Goal: Task Accomplishment & Management: Use online tool/utility

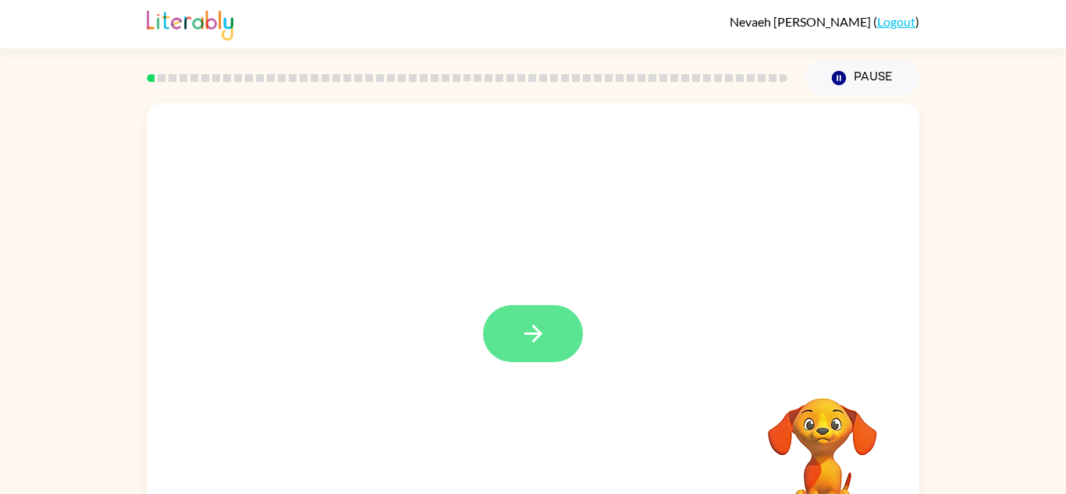
click at [562, 330] on button "button" at bounding box center [533, 333] width 100 height 57
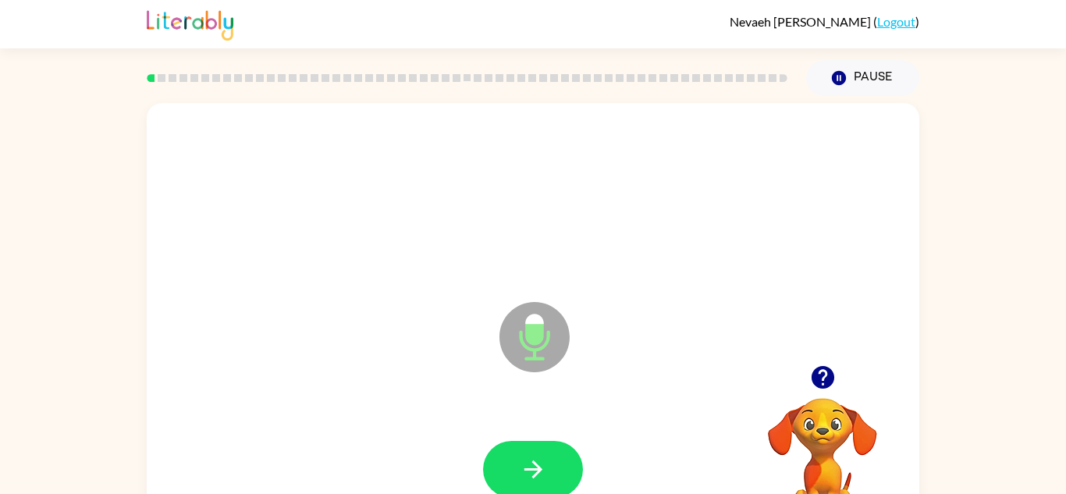
click at [635, 280] on div "Microphone The Microphone is here when it is your turn to talk" at bounding box center [495, 298] width 667 height 56
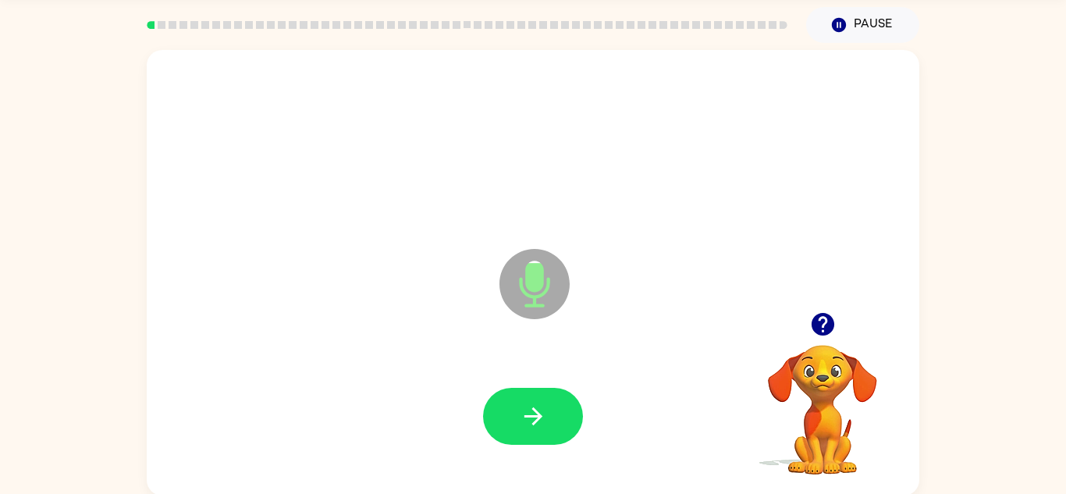
scroll to position [55, 0]
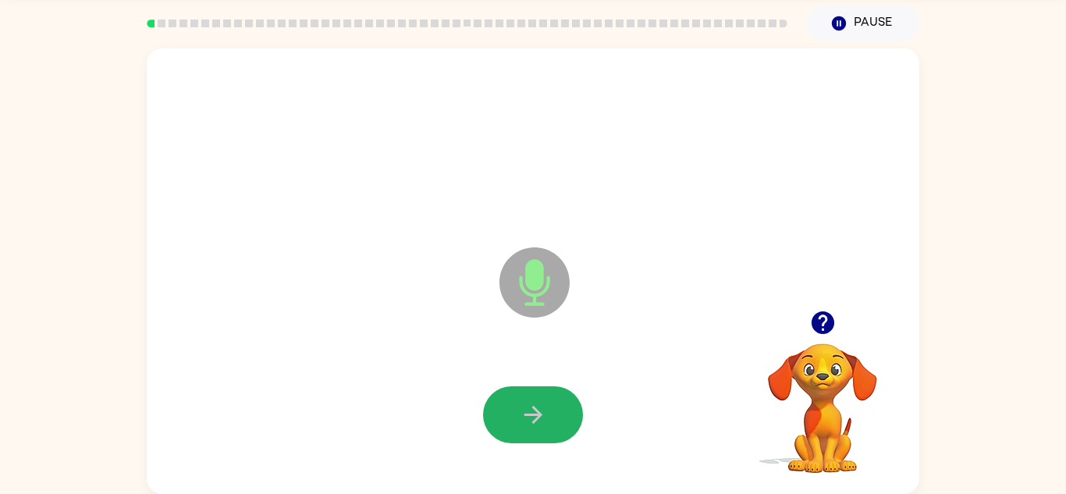
click at [524, 437] on button "button" at bounding box center [533, 414] width 100 height 57
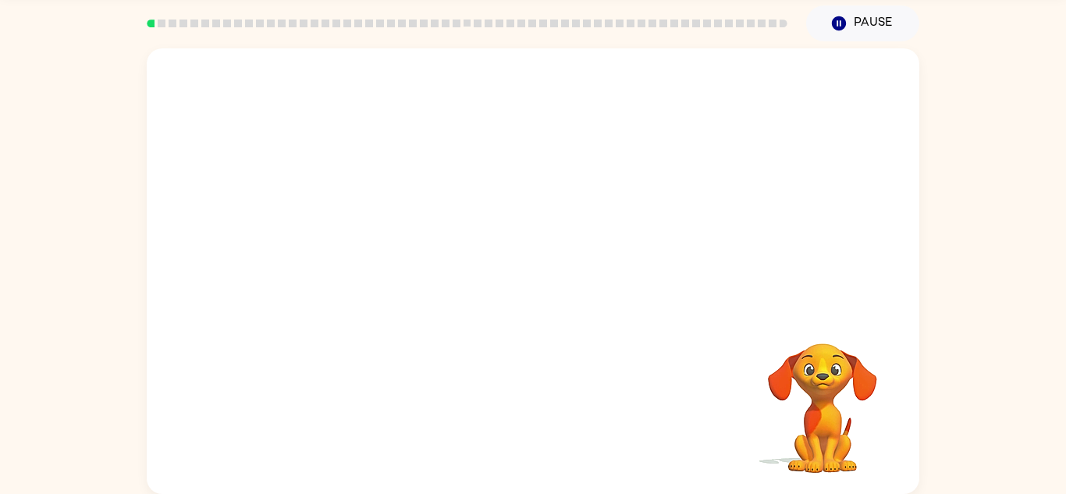
click at [524, 437] on div "Your browser must support playing .mp4 files to use Literably. Please try using…" at bounding box center [533, 271] width 773 height 446
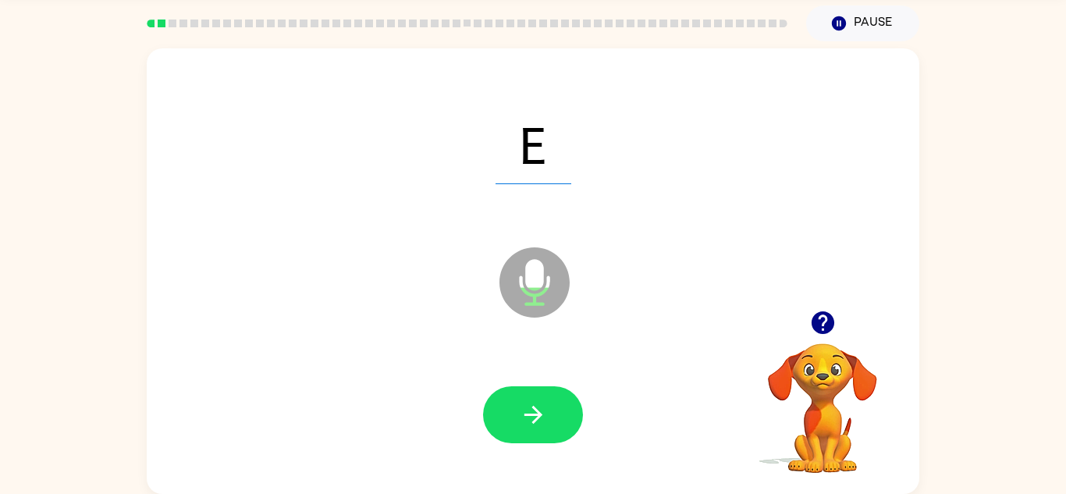
click at [514, 424] on button "button" at bounding box center [533, 414] width 100 height 57
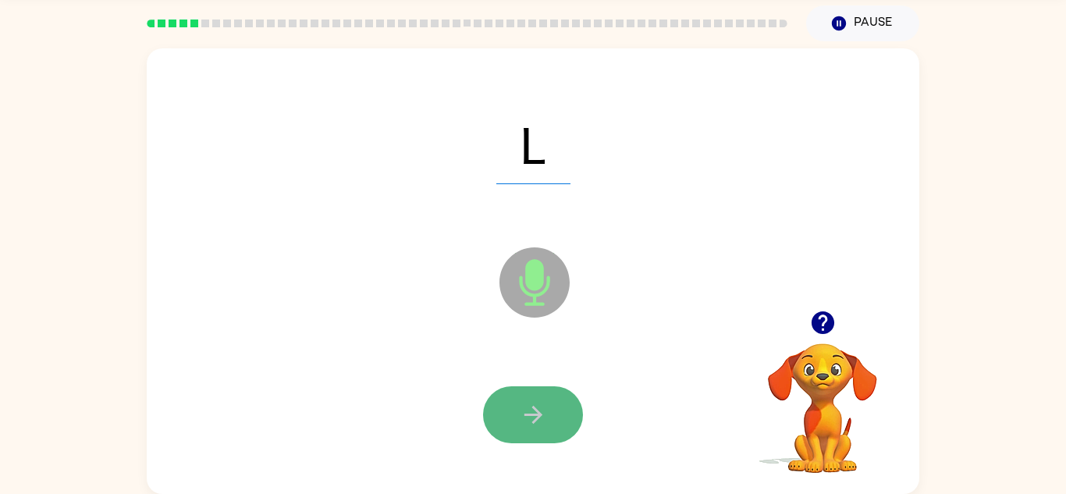
click at [520, 422] on icon "button" at bounding box center [533, 414] width 27 height 27
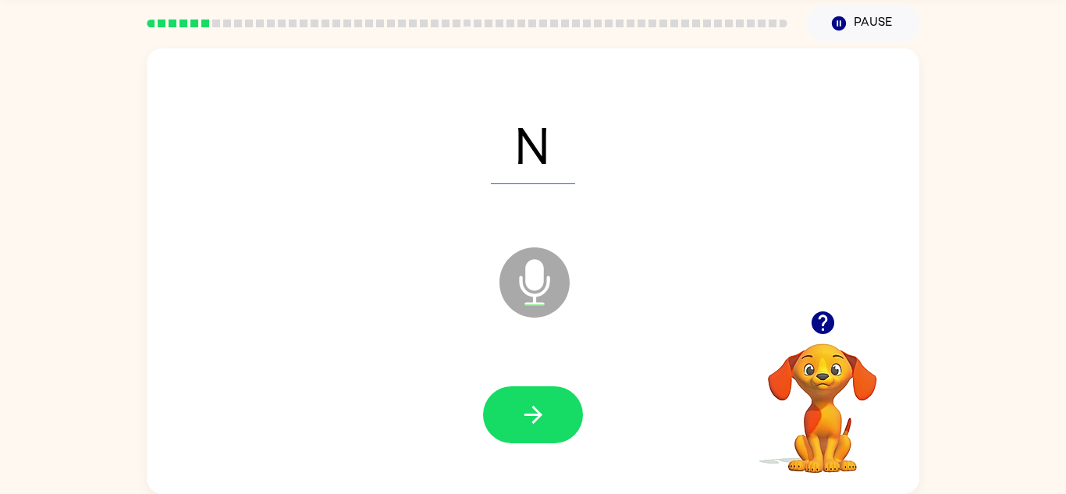
click at [520, 422] on icon "button" at bounding box center [533, 414] width 27 height 27
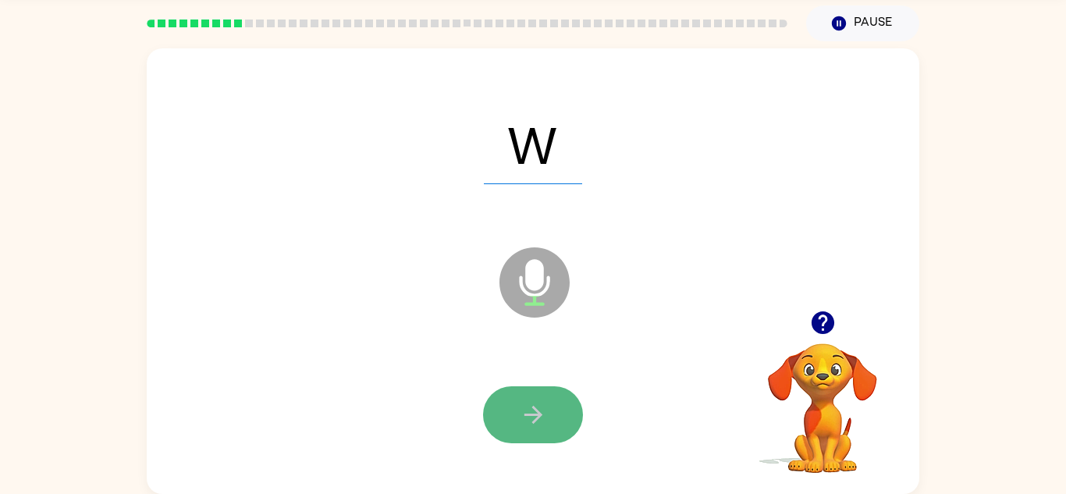
click at [520, 423] on icon "button" at bounding box center [533, 414] width 27 height 27
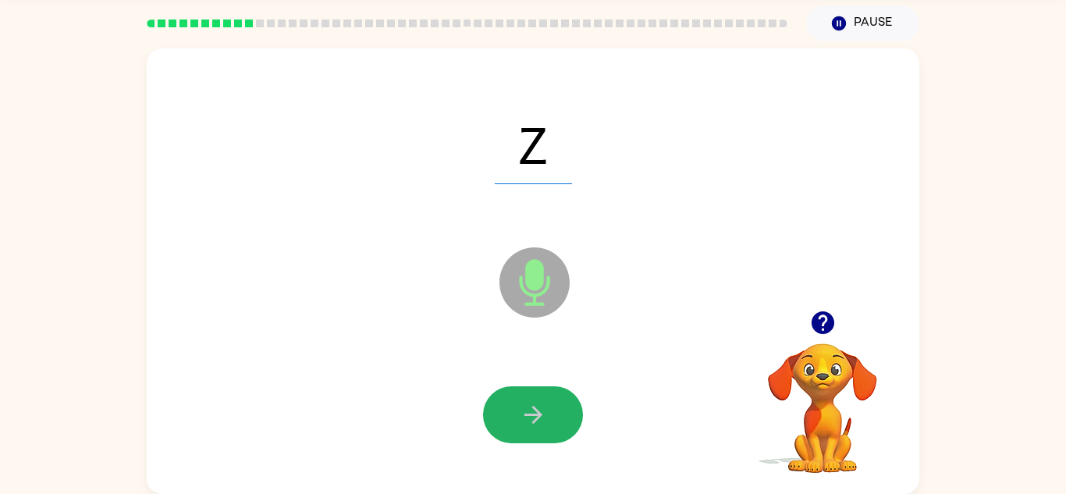
click at [520, 423] on icon "button" at bounding box center [533, 414] width 27 height 27
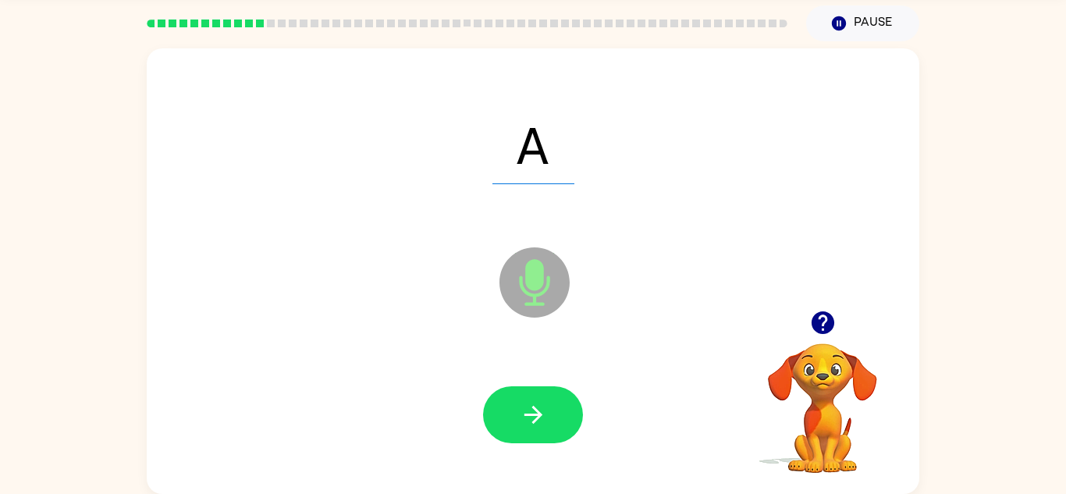
click at [520, 423] on icon "button" at bounding box center [533, 414] width 27 height 27
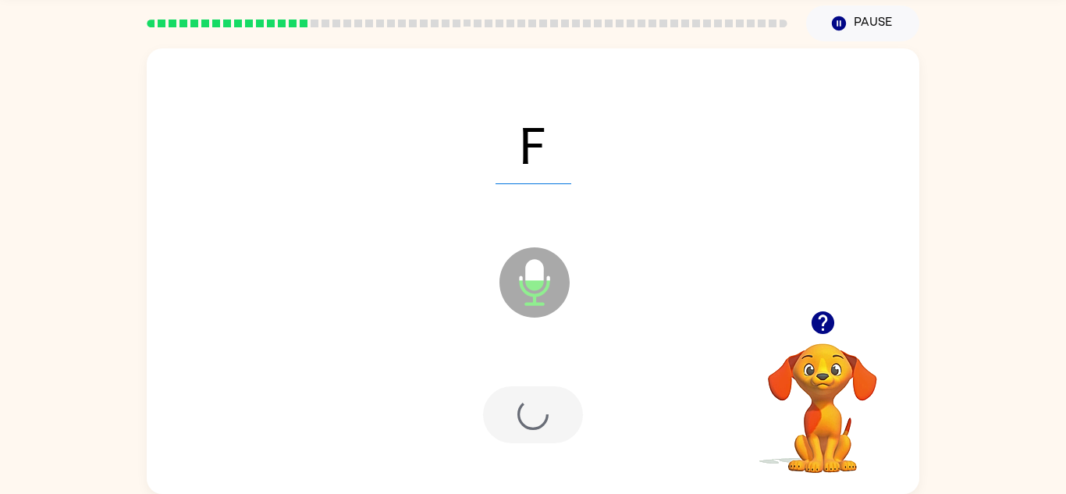
click at [520, 423] on div at bounding box center [533, 414] width 100 height 57
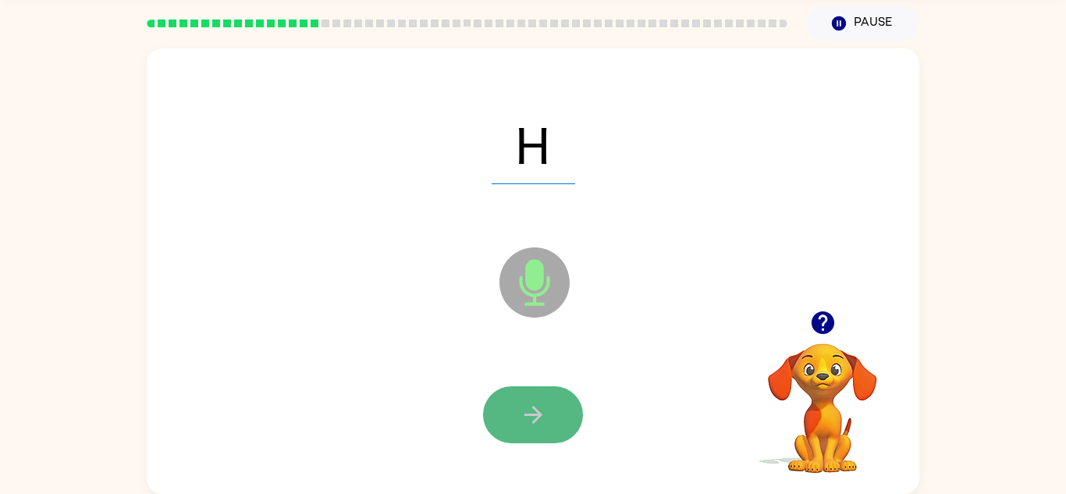
click at [520, 422] on icon "button" at bounding box center [533, 414] width 27 height 27
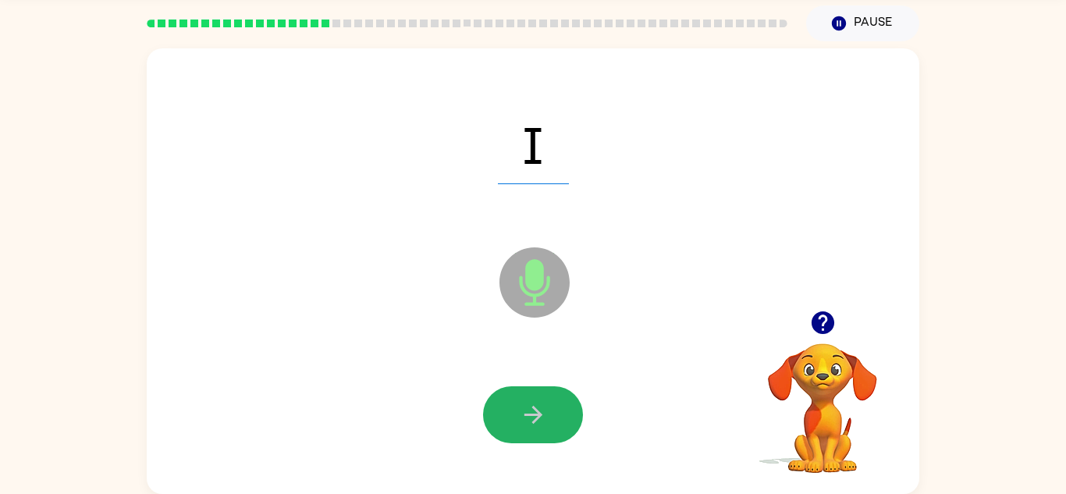
click at [520, 422] on icon "button" at bounding box center [533, 414] width 27 height 27
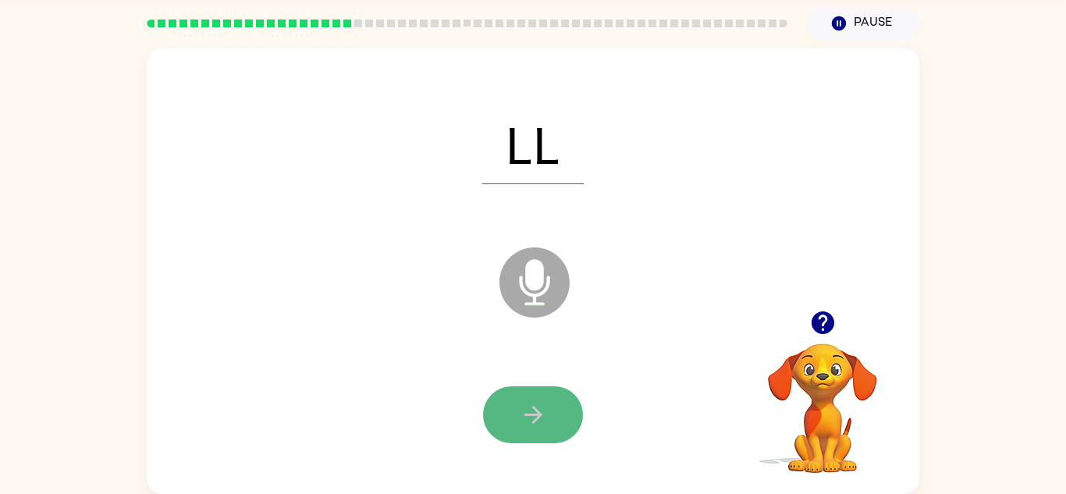
click at [520, 424] on icon "button" at bounding box center [533, 414] width 27 height 27
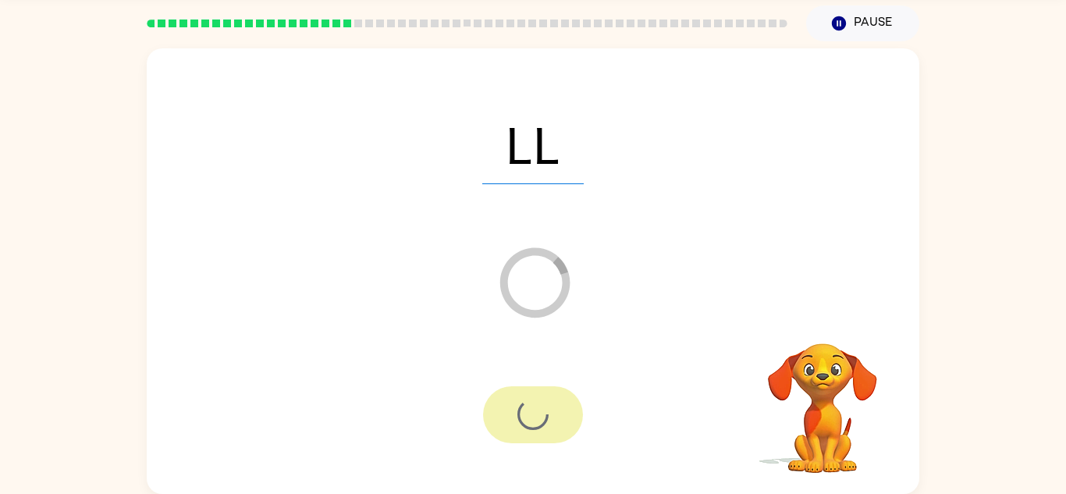
click at [518, 424] on div at bounding box center [533, 414] width 100 height 57
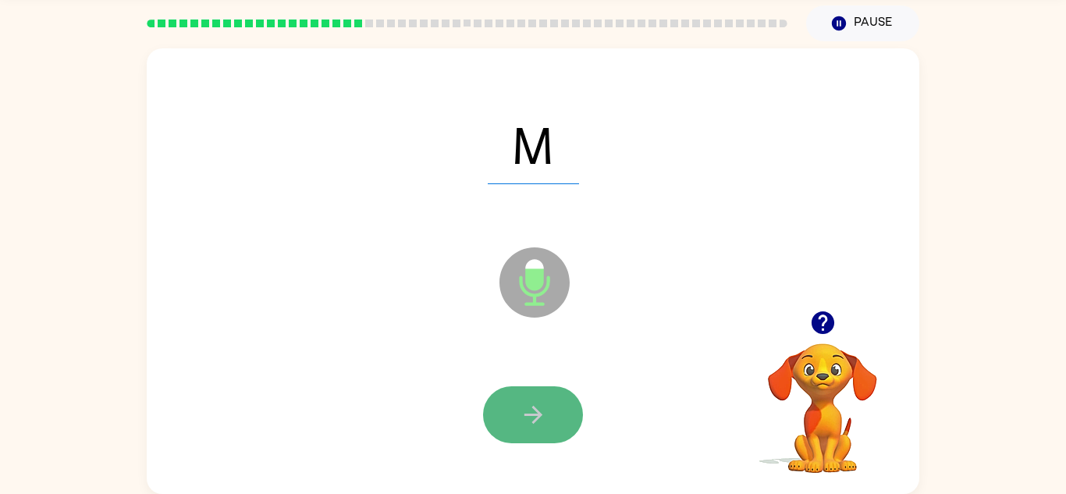
click at [520, 425] on icon "button" at bounding box center [533, 414] width 27 height 27
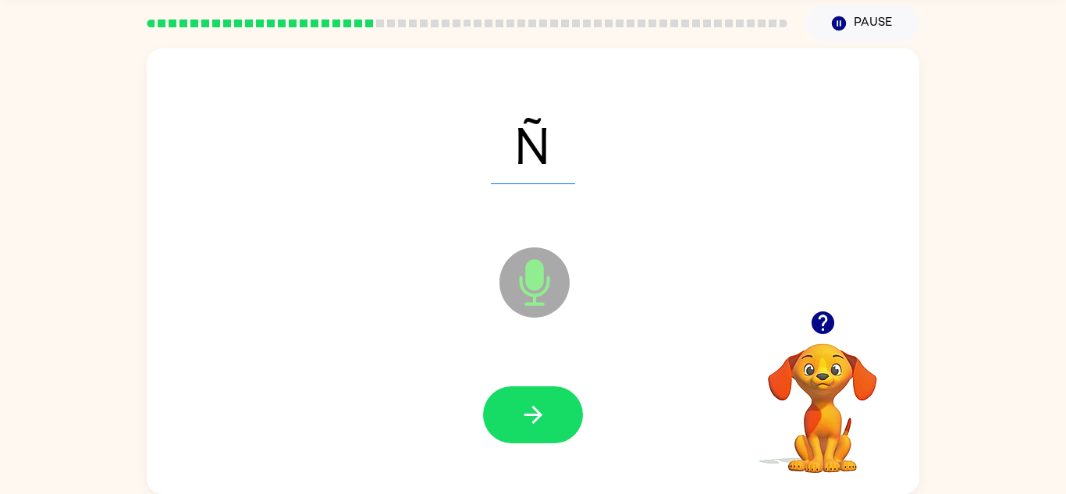
click at [520, 425] on icon "button" at bounding box center [533, 414] width 27 height 27
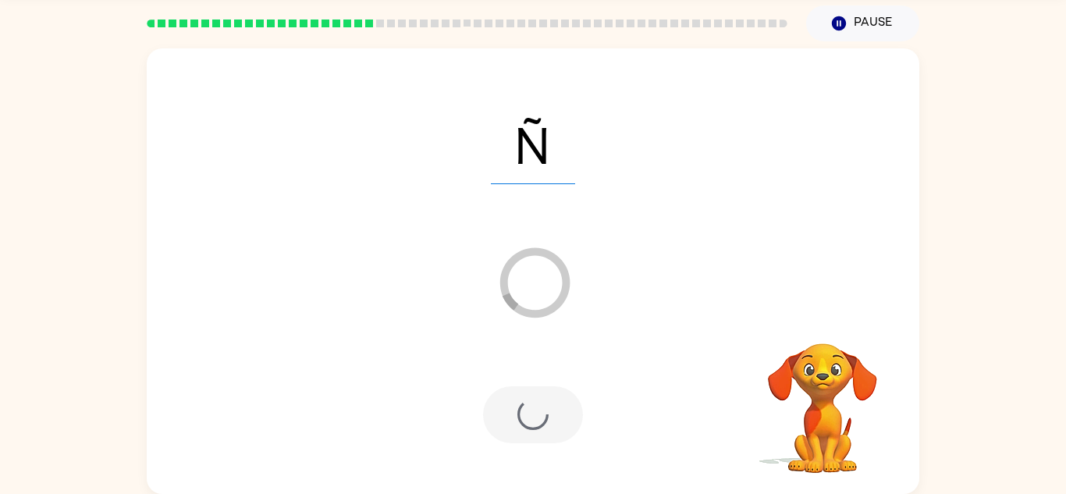
click at [518, 425] on div at bounding box center [533, 414] width 100 height 57
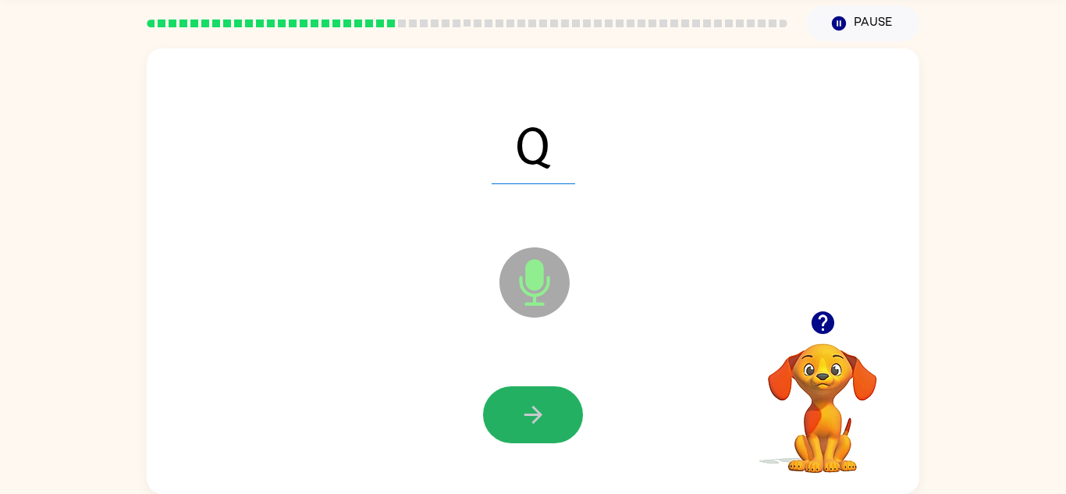
click at [520, 425] on icon "button" at bounding box center [533, 414] width 27 height 27
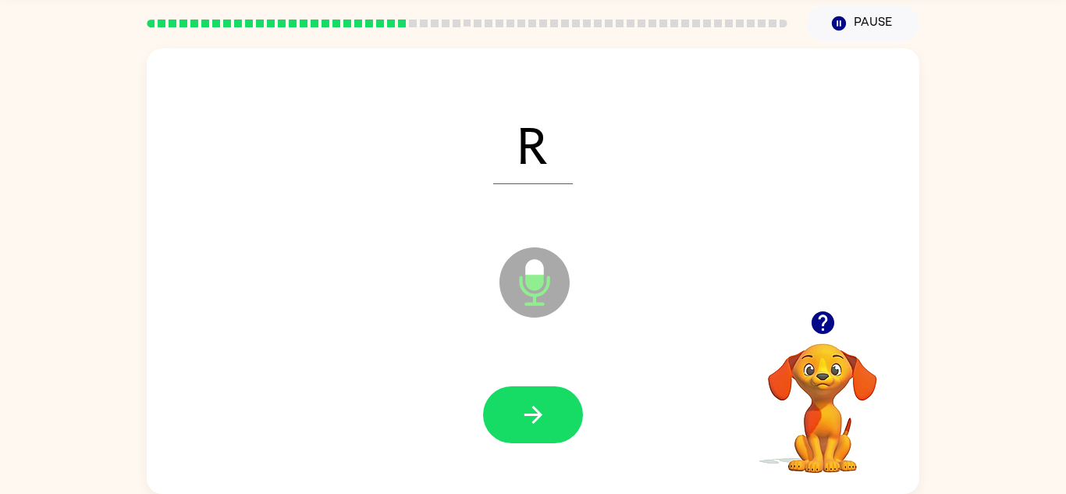
click at [514, 429] on button "button" at bounding box center [533, 414] width 100 height 57
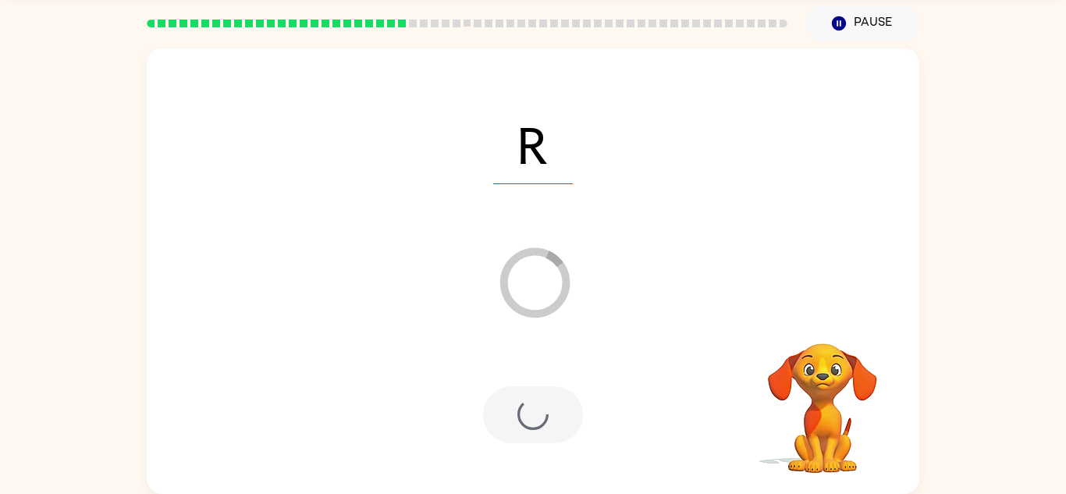
click at [514, 429] on div at bounding box center [533, 414] width 100 height 57
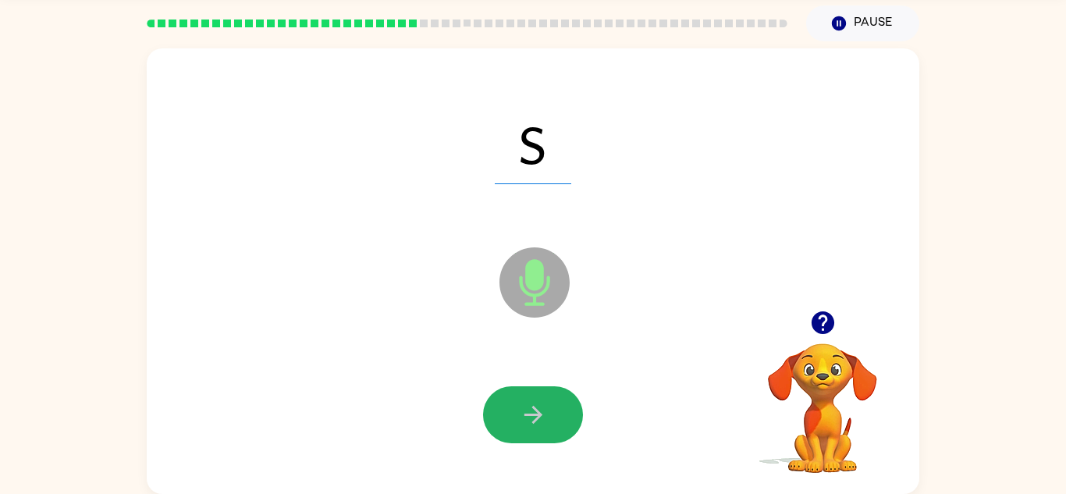
click at [514, 429] on button "button" at bounding box center [533, 414] width 100 height 57
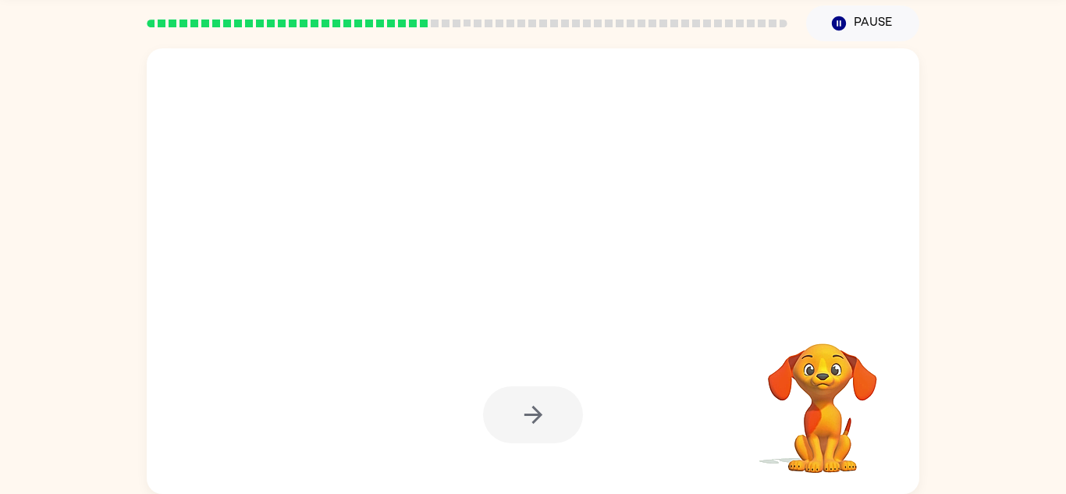
click at [514, 429] on div at bounding box center [533, 414] width 100 height 57
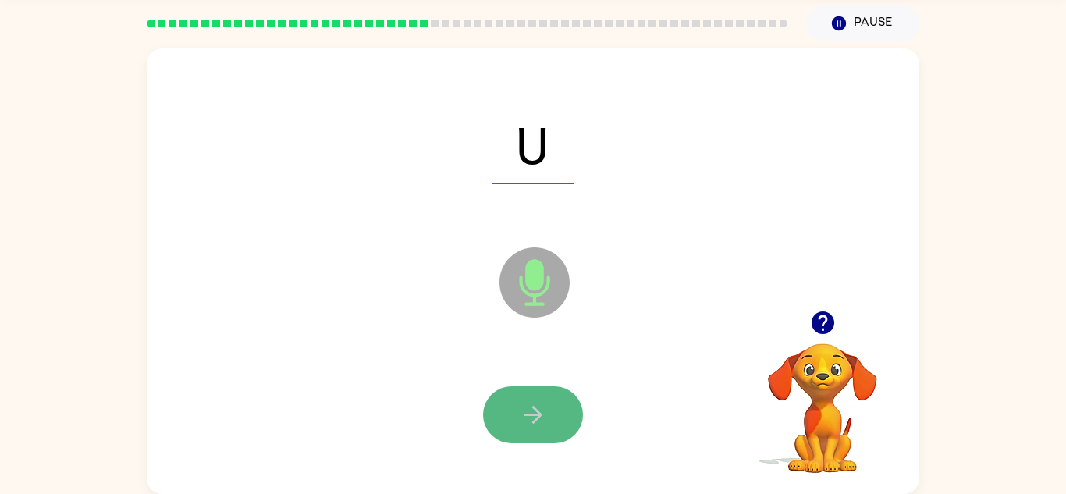
click at [520, 422] on icon "button" at bounding box center [533, 414] width 27 height 27
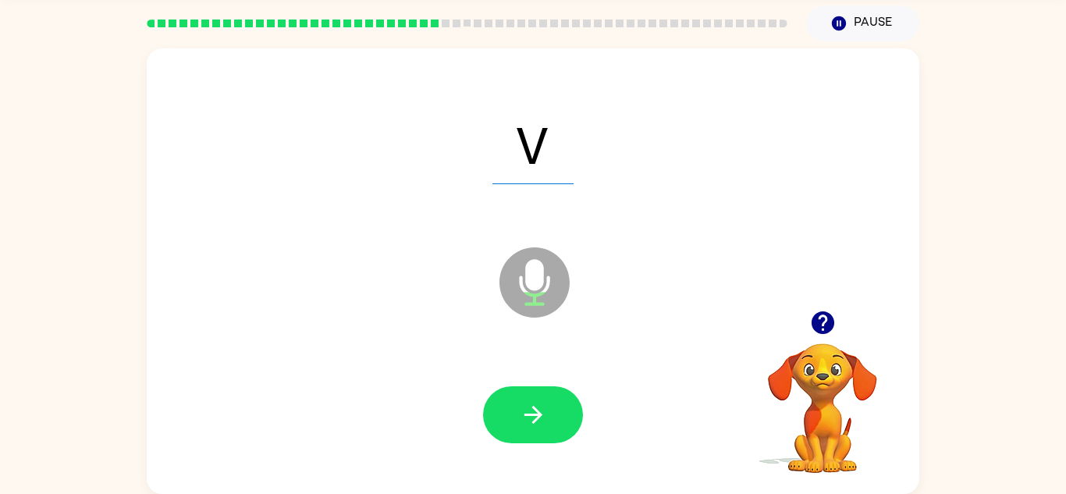
click at [520, 422] on icon "button" at bounding box center [533, 414] width 27 height 27
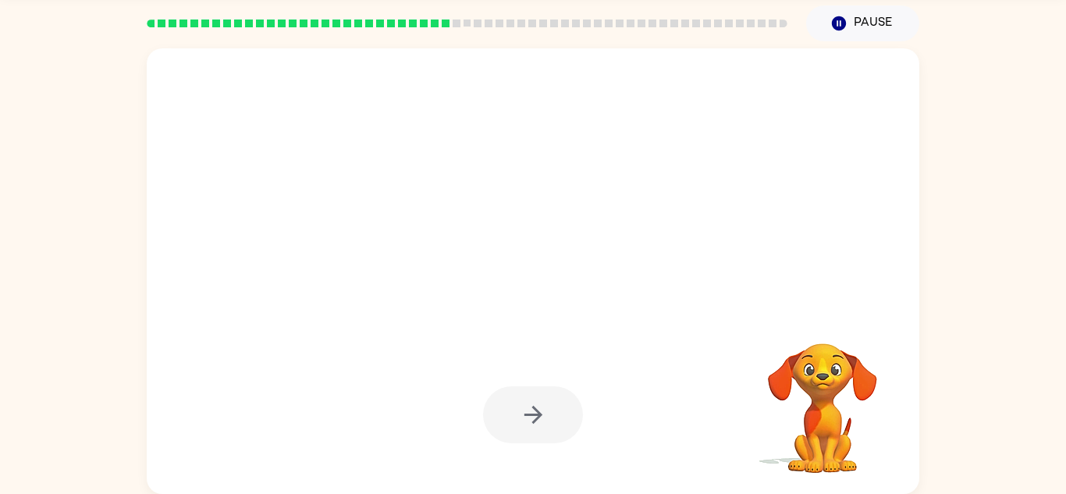
click at [520, 420] on div at bounding box center [533, 414] width 100 height 57
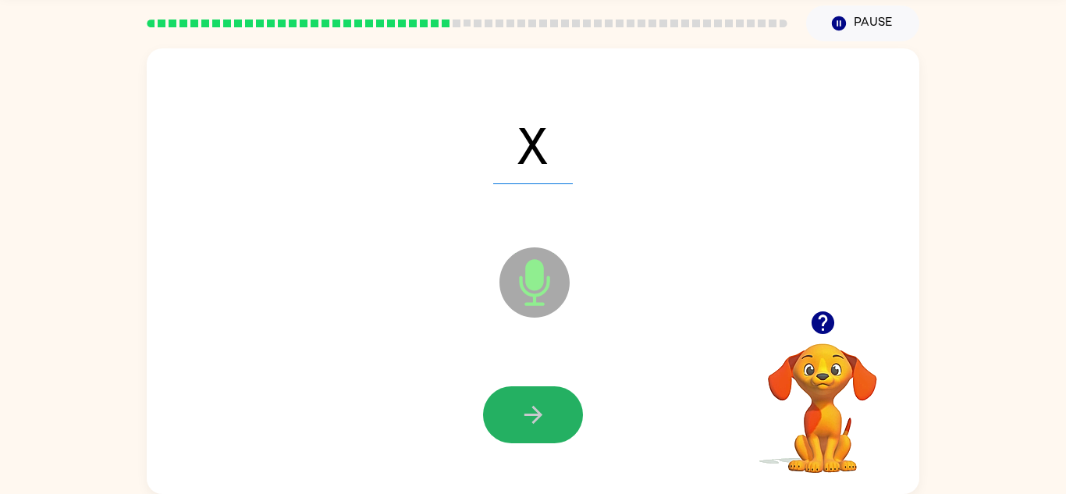
click at [520, 420] on icon "button" at bounding box center [533, 414] width 27 height 27
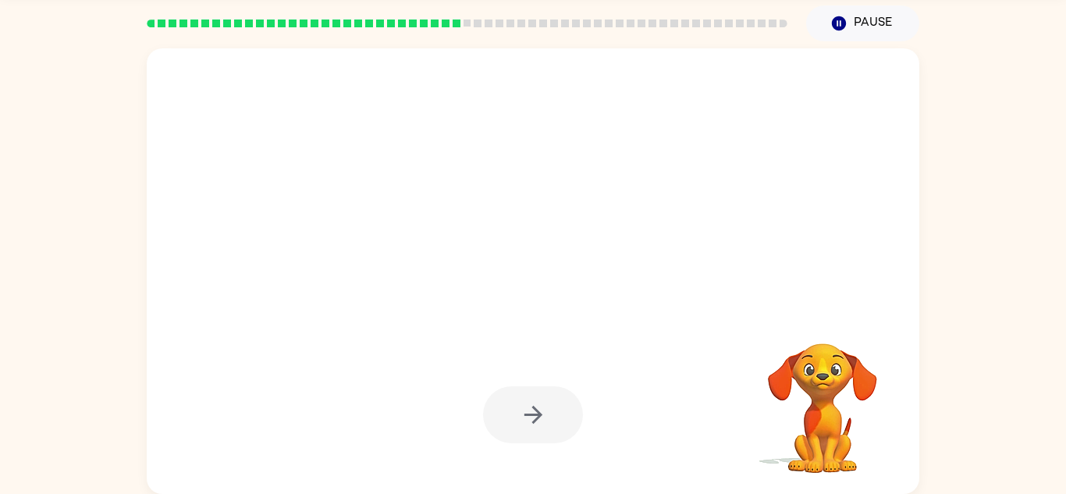
click at [520, 420] on div at bounding box center [533, 414] width 100 height 57
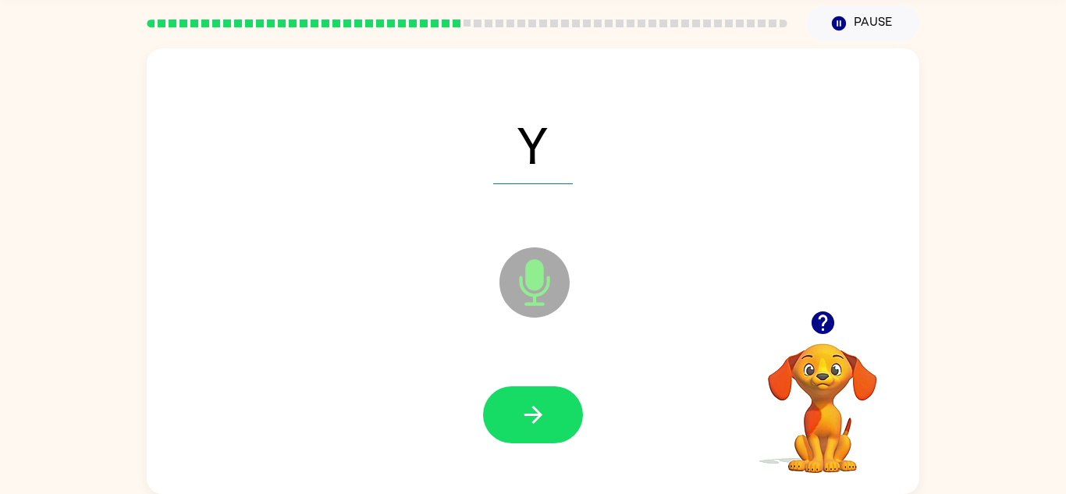
click at [520, 420] on icon "button" at bounding box center [533, 414] width 27 height 27
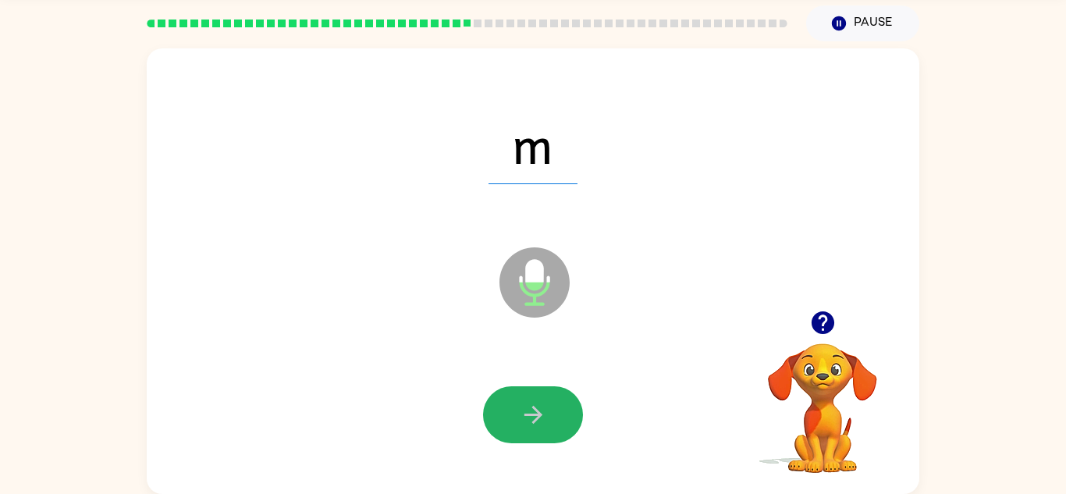
click at [520, 420] on icon "button" at bounding box center [533, 414] width 27 height 27
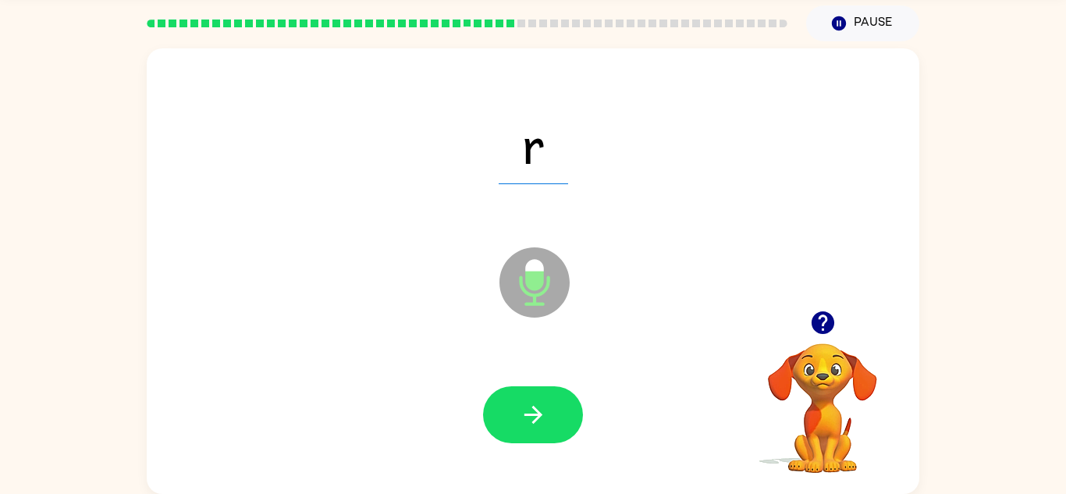
click at [520, 420] on div at bounding box center [533, 414] width 100 height 57
click at [520, 420] on icon "button" at bounding box center [533, 414] width 27 height 27
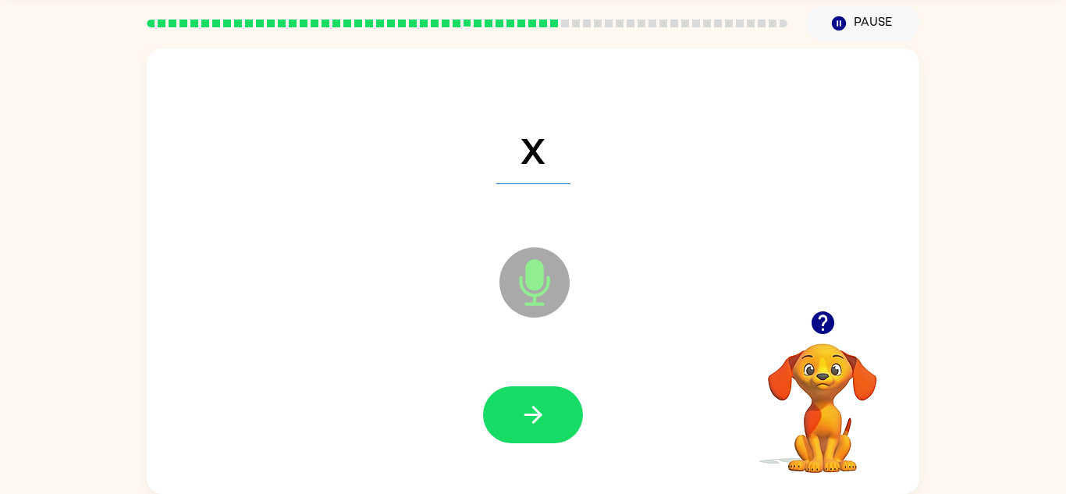
click at [520, 420] on icon "button" at bounding box center [533, 414] width 27 height 27
click at [520, 420] on div at bounding box center [533, 414] width 100 height 57
click at [520, 420] on icon "button" at bounding box center [533, 414] width 27 height 27
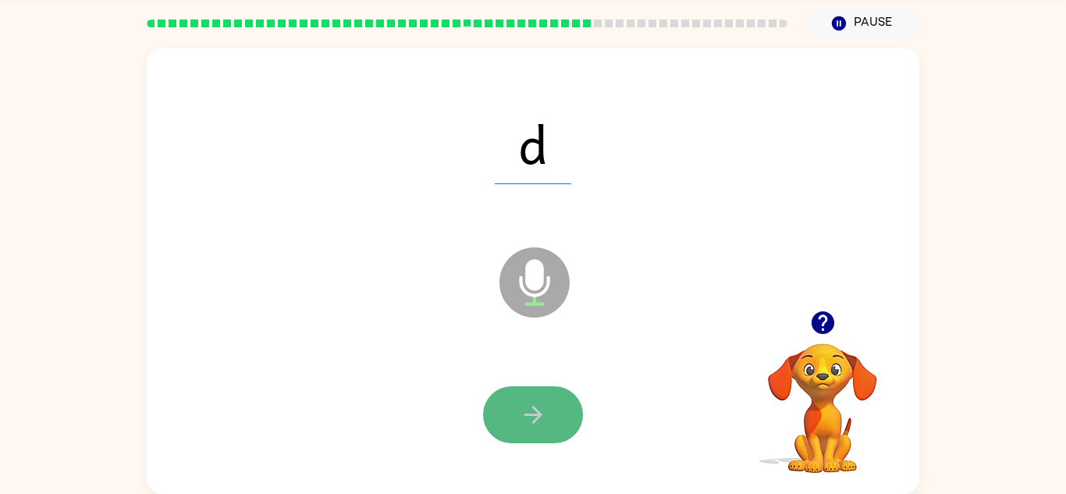
click at [516, 419] on button "button" at bounding box center [533, 414] width 100 height 57
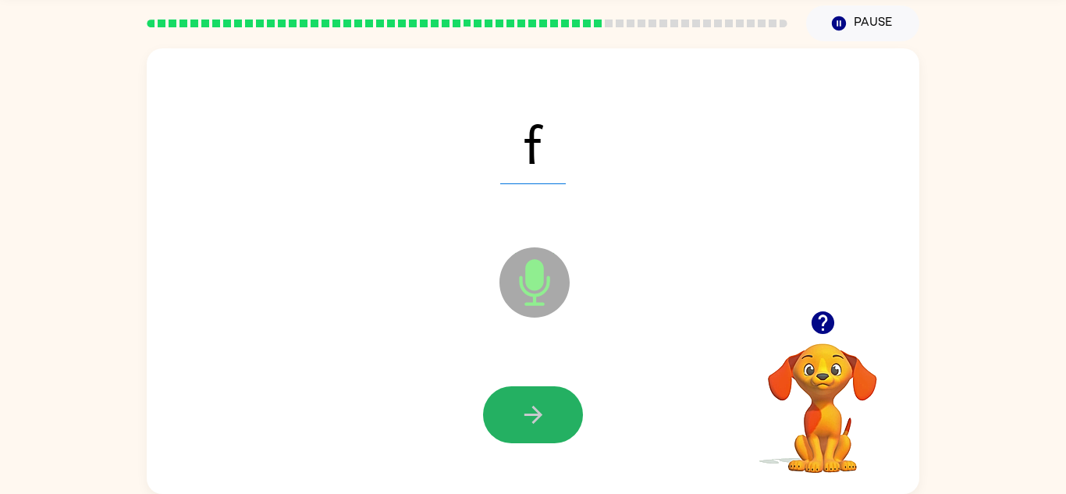
click at [516, 419] on button "button" at bounding box center [533, 414] width 100 height 57
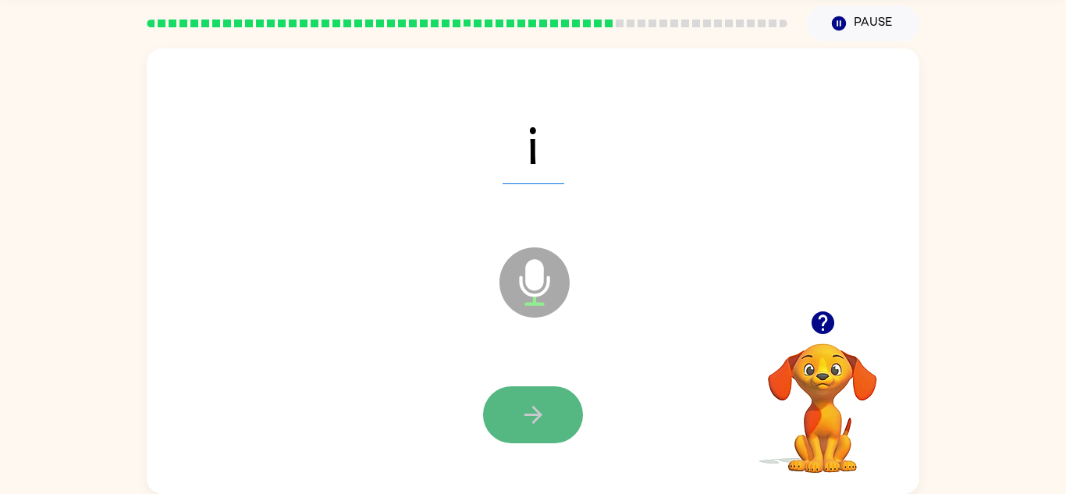
click at [528, 429] on button "button" at bounding box center [533, 414] width 100 height 57
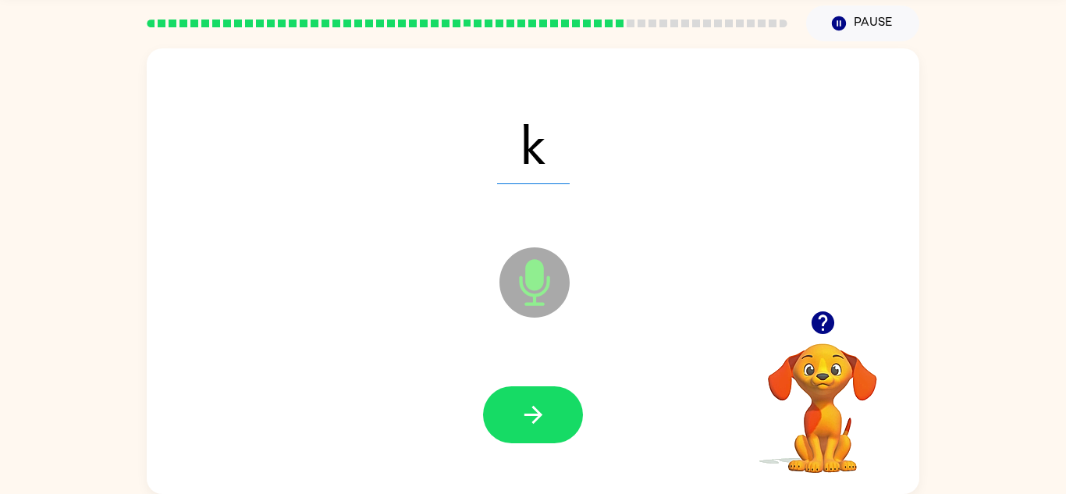
click at [534, 424] on icon "button" at bounding box center [533, 414] width 27 height 27
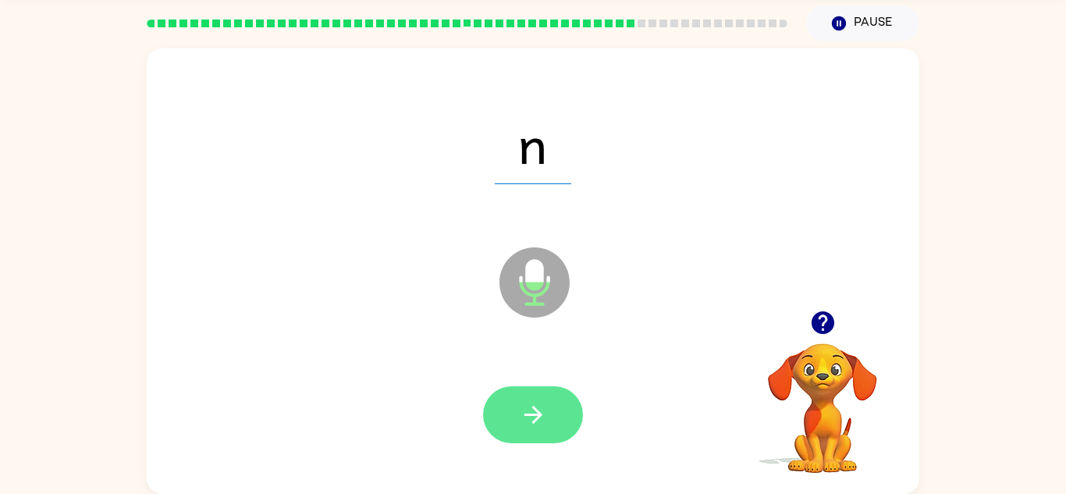
click at [532, 423] on icon "button" at bounding box center [533, 414] width 27 height 27
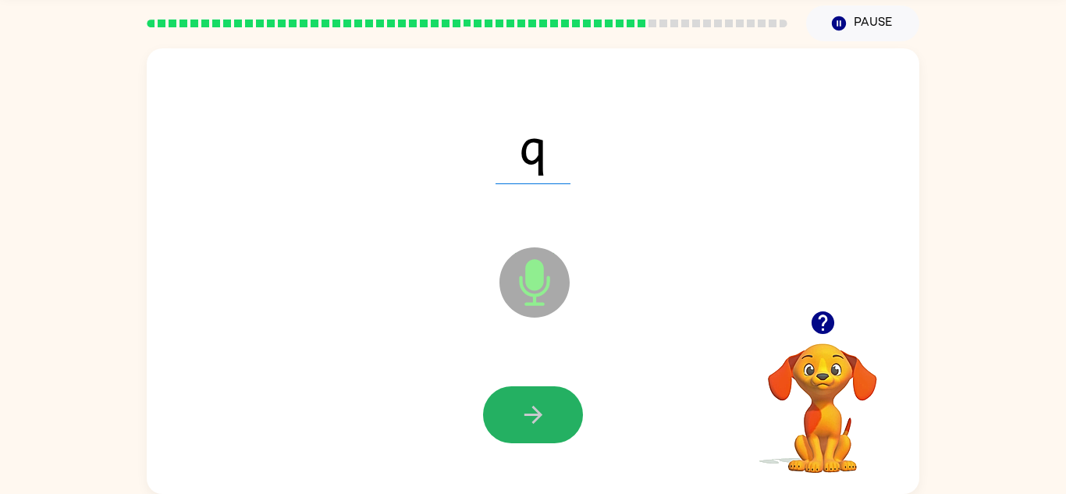
click at [532, 423] on icon "button" at bounding box center [533, 414] width 27 height 27
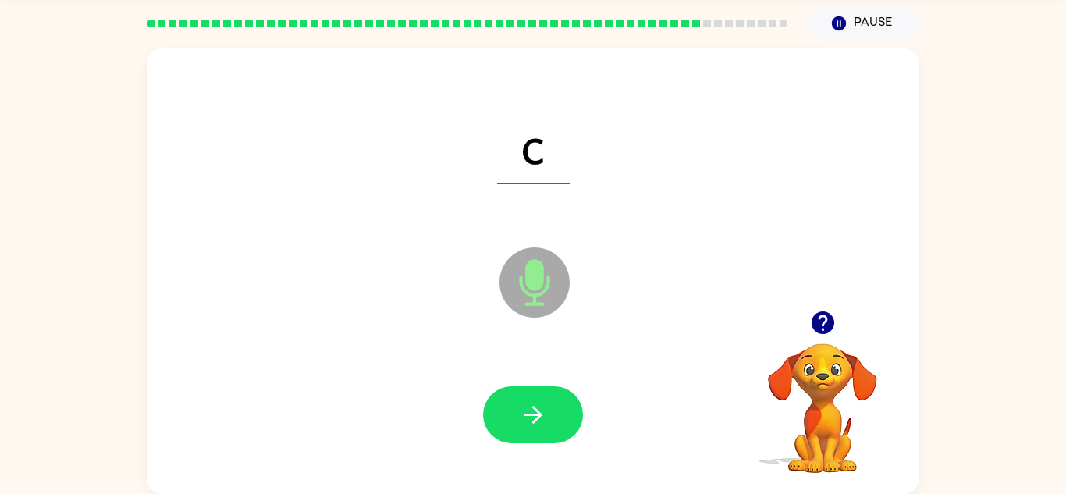
click at [532, 423] on icon "button" at bounding box center [533, 414] width 27 height 27
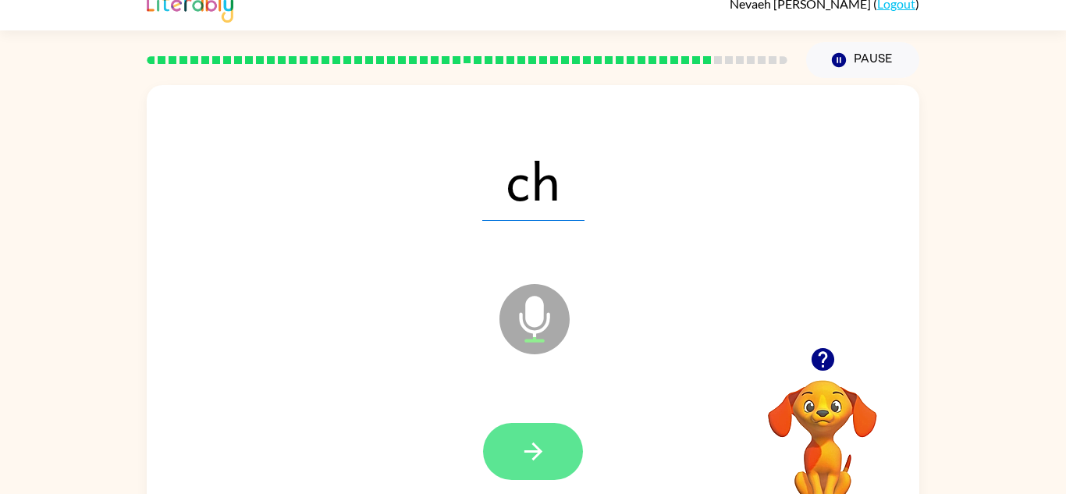
scroll to position [14, 0]
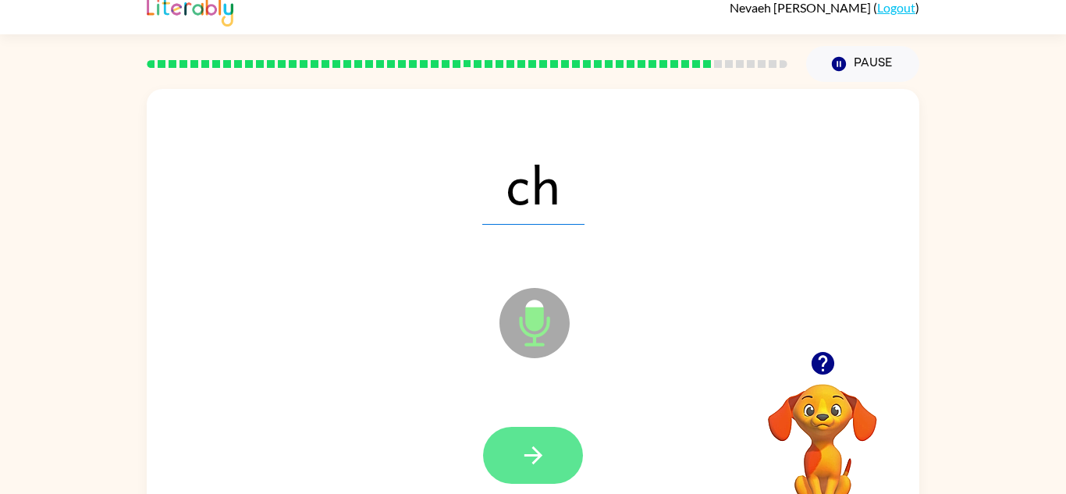
click at [422, 435] on div at bounding box center [533, 456] width 742 height 128
click at [541, 451] on icon "button" at bounding box center [533, 455] width 27 height 27
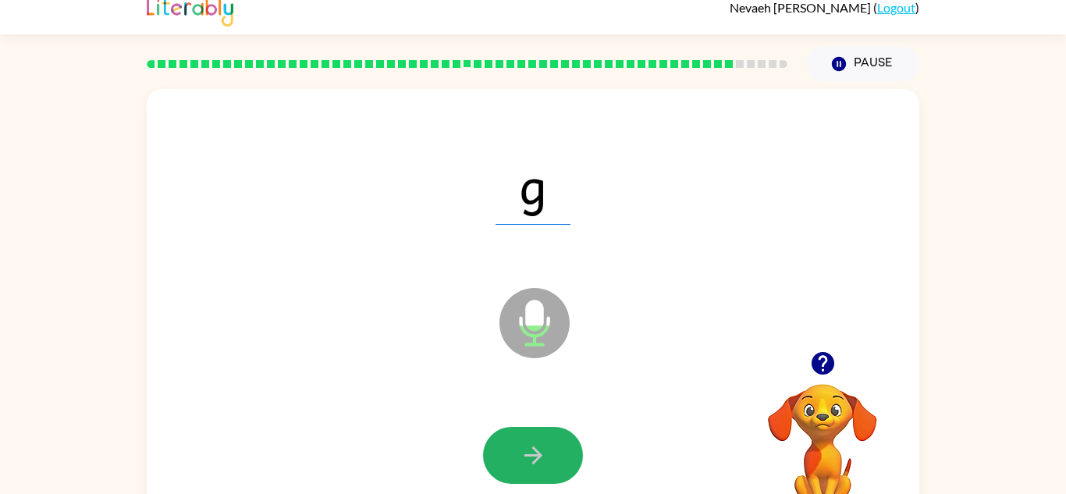
click at [541, 451] on icon "button" at bounding box center [533, 455] width 27 height 27
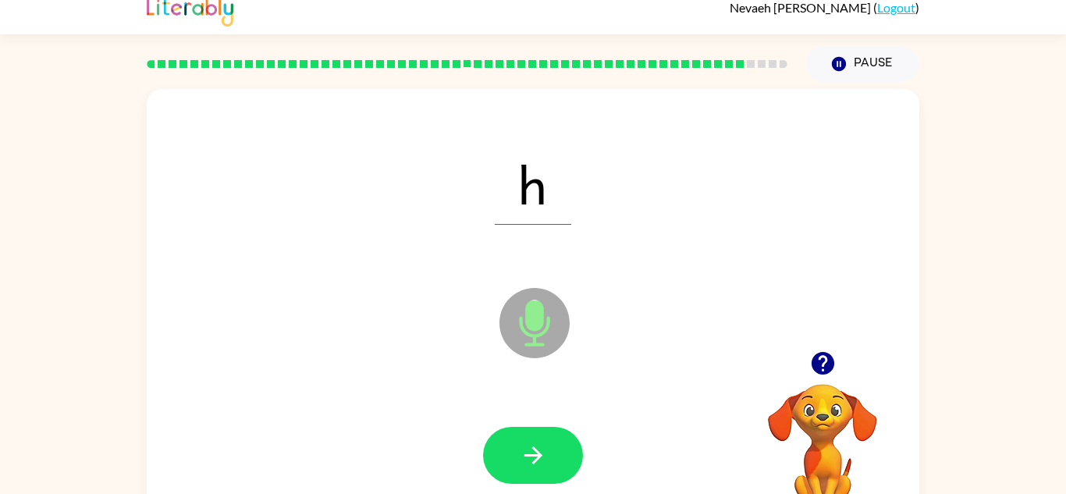
click at [541, 451] on icon "button" at bounding box center [533, 455] width 27 height 27
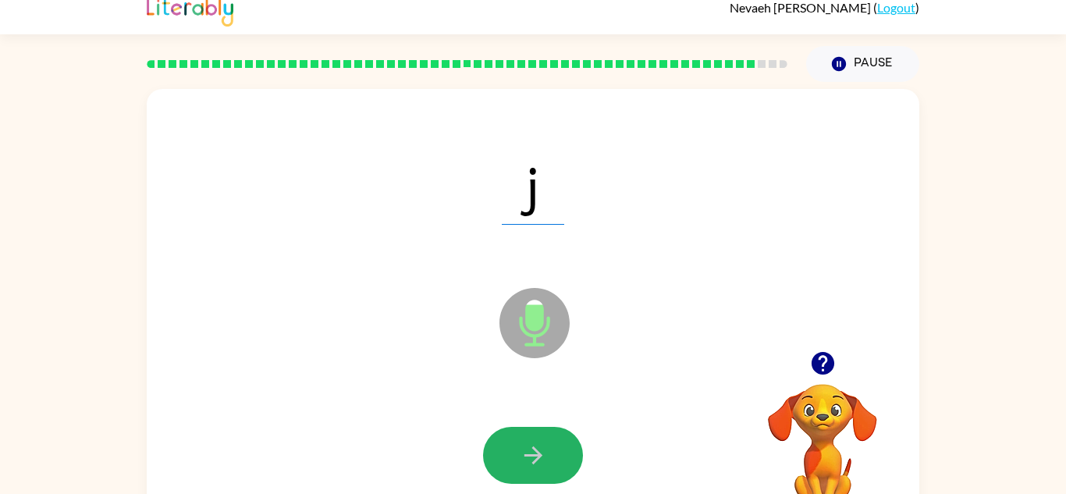
click at [541, 451] on icon "button" at bounding box center [533, 455] width 27 height 27
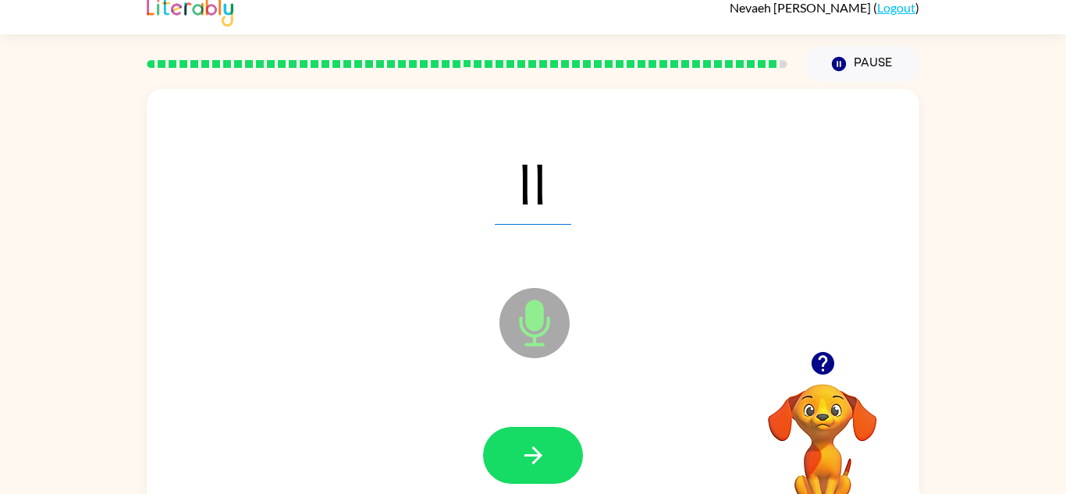
click at [541, 451] on icon "button" at bounding box center [533, 455] width 27 height 27
